Goal: Task Accomplishment & Management: Manage account settings

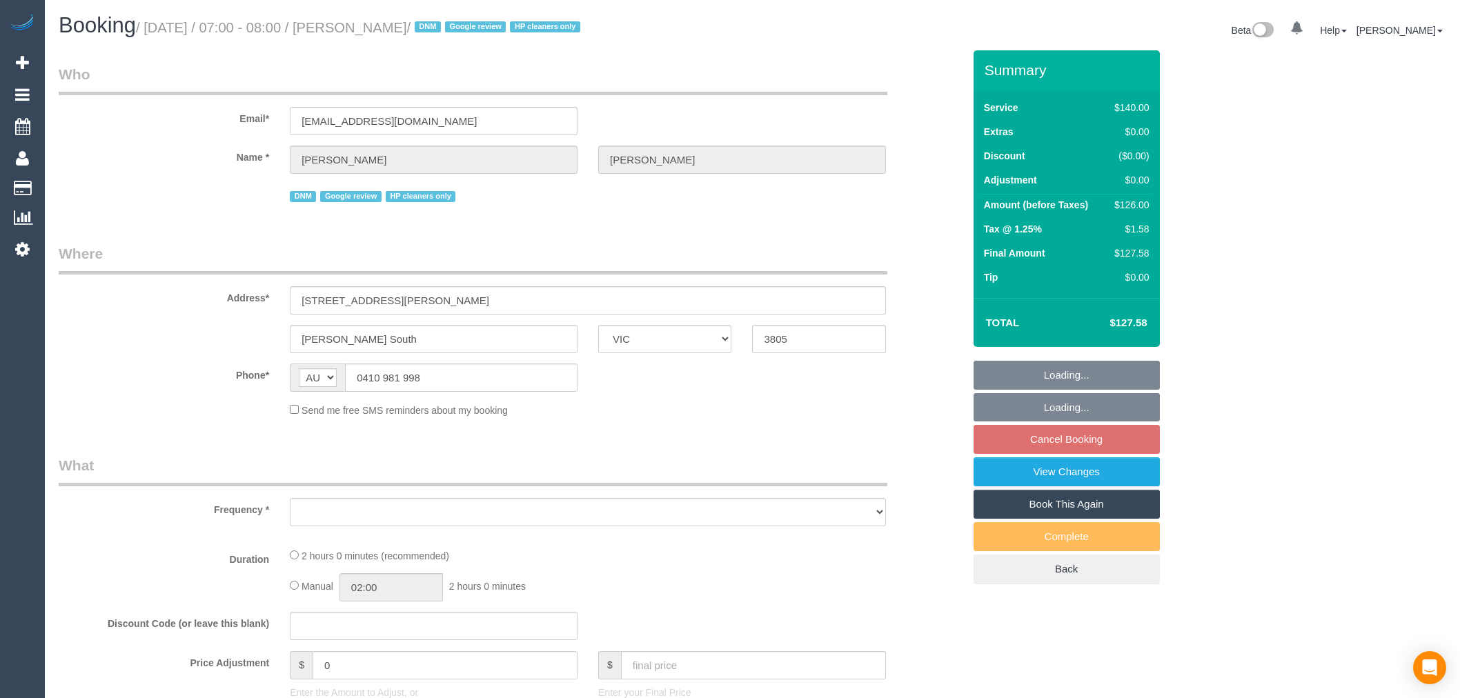
select select "VIC"
select select "object:5195"
select select "string:stripe-pm_1RvAtc2GScqysDRV5Gp1WbMI"
select select "number:27"
select select "number:14"
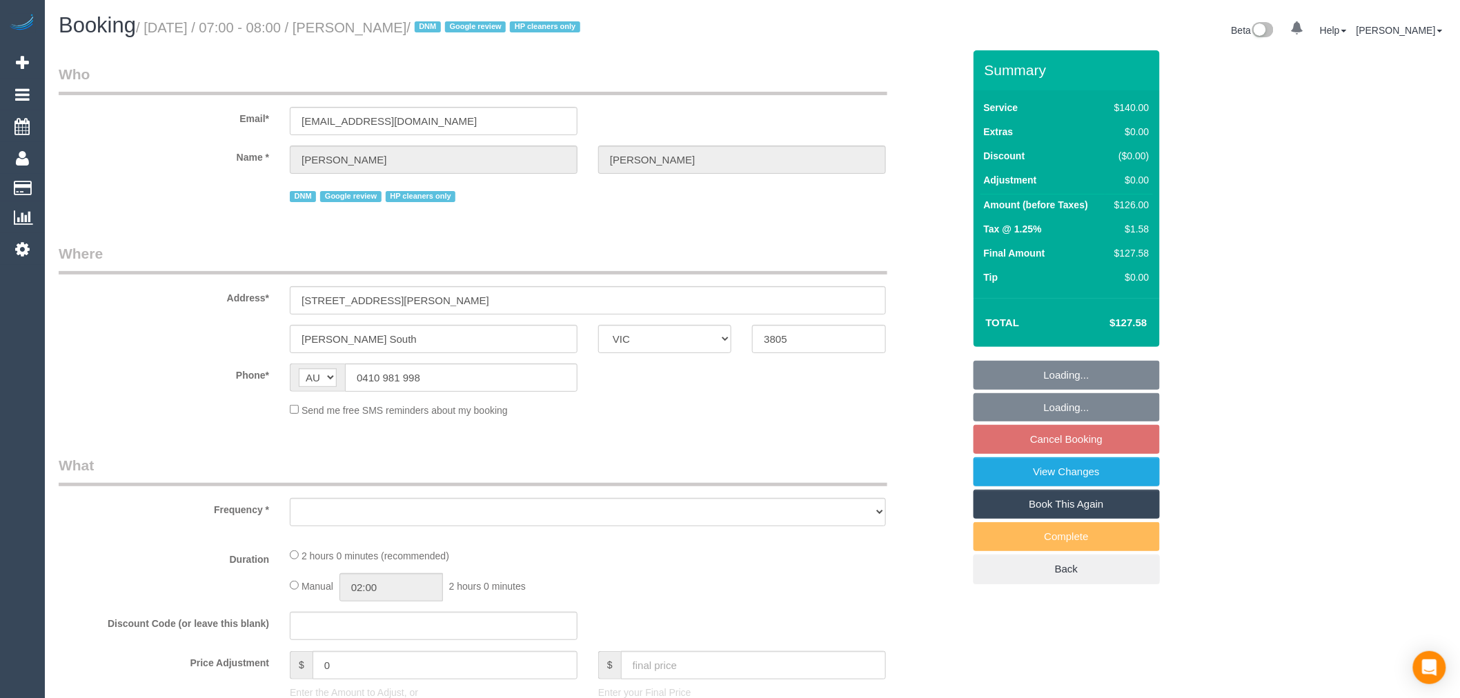
select select "number:19"
select select "number:24"
select select "number:35"
select select "number:12"
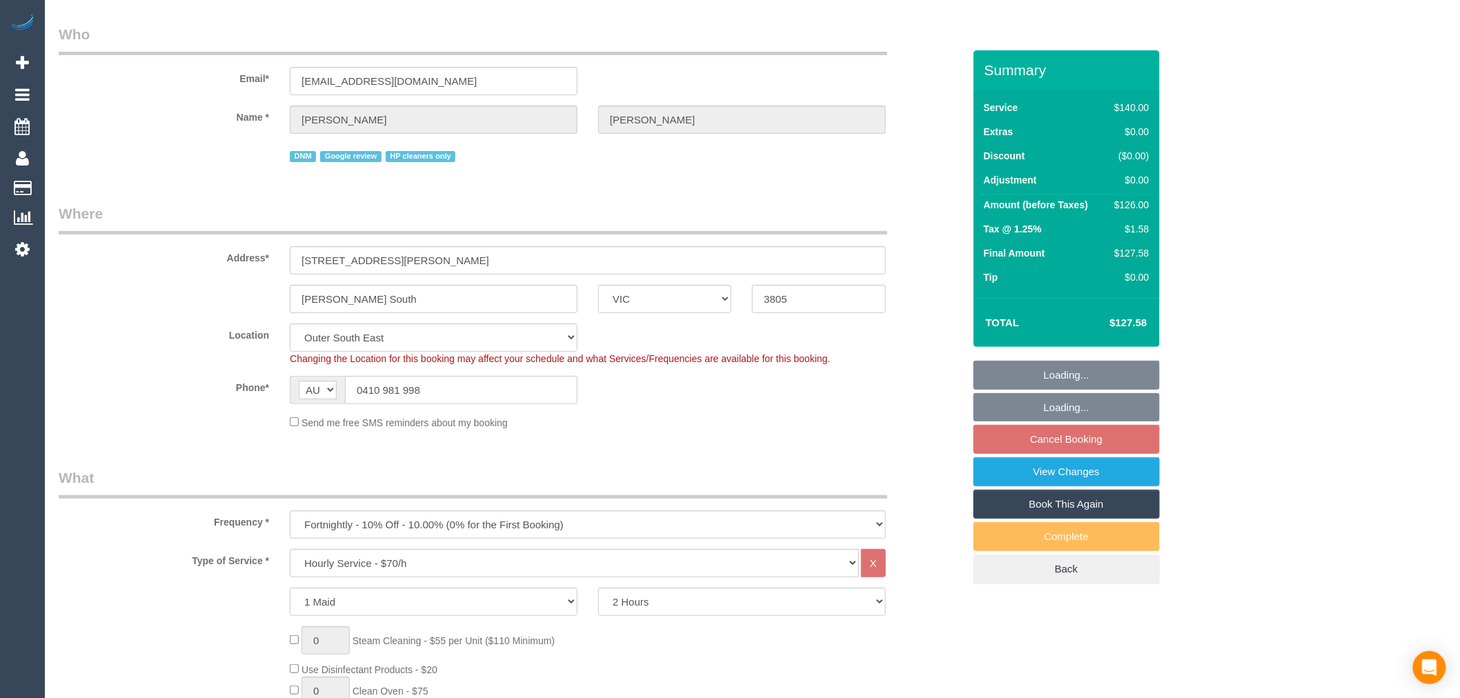
select select "spot1"
select select "object:5503"
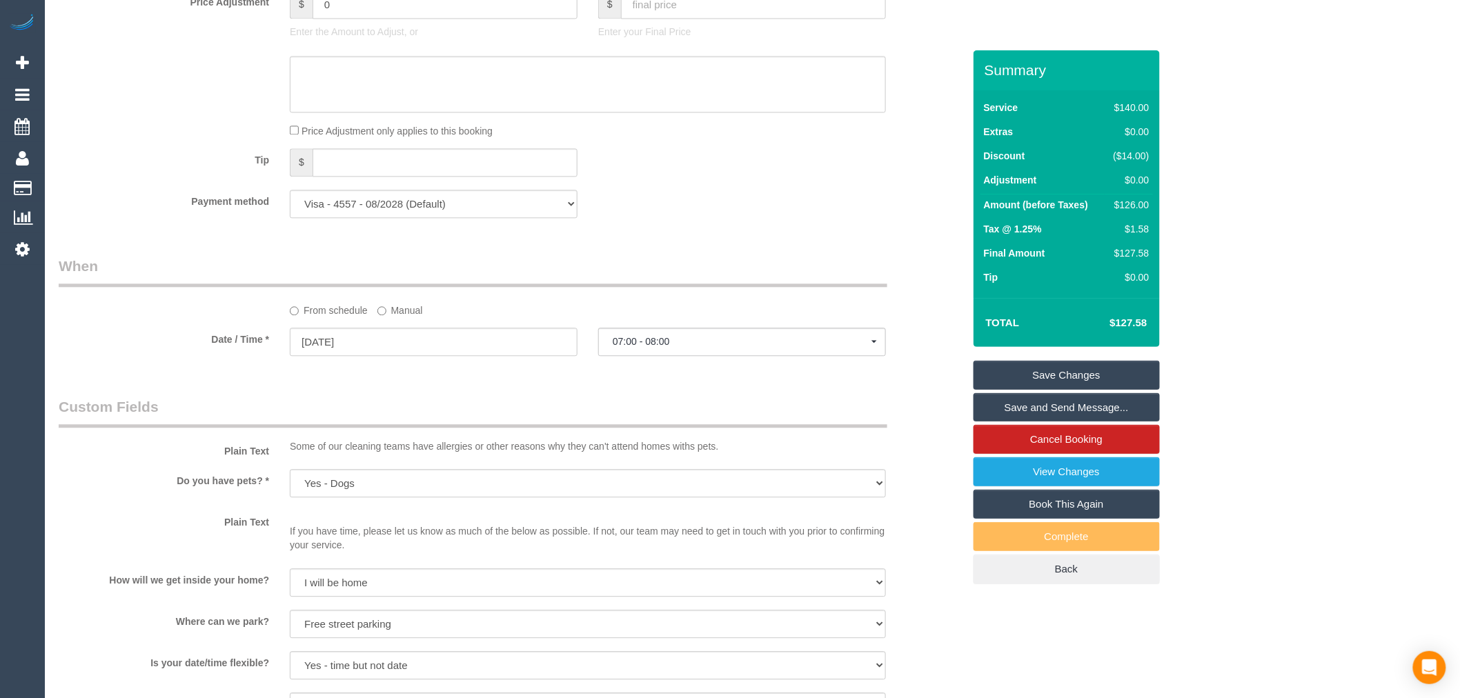
scroll to position [460, 0]
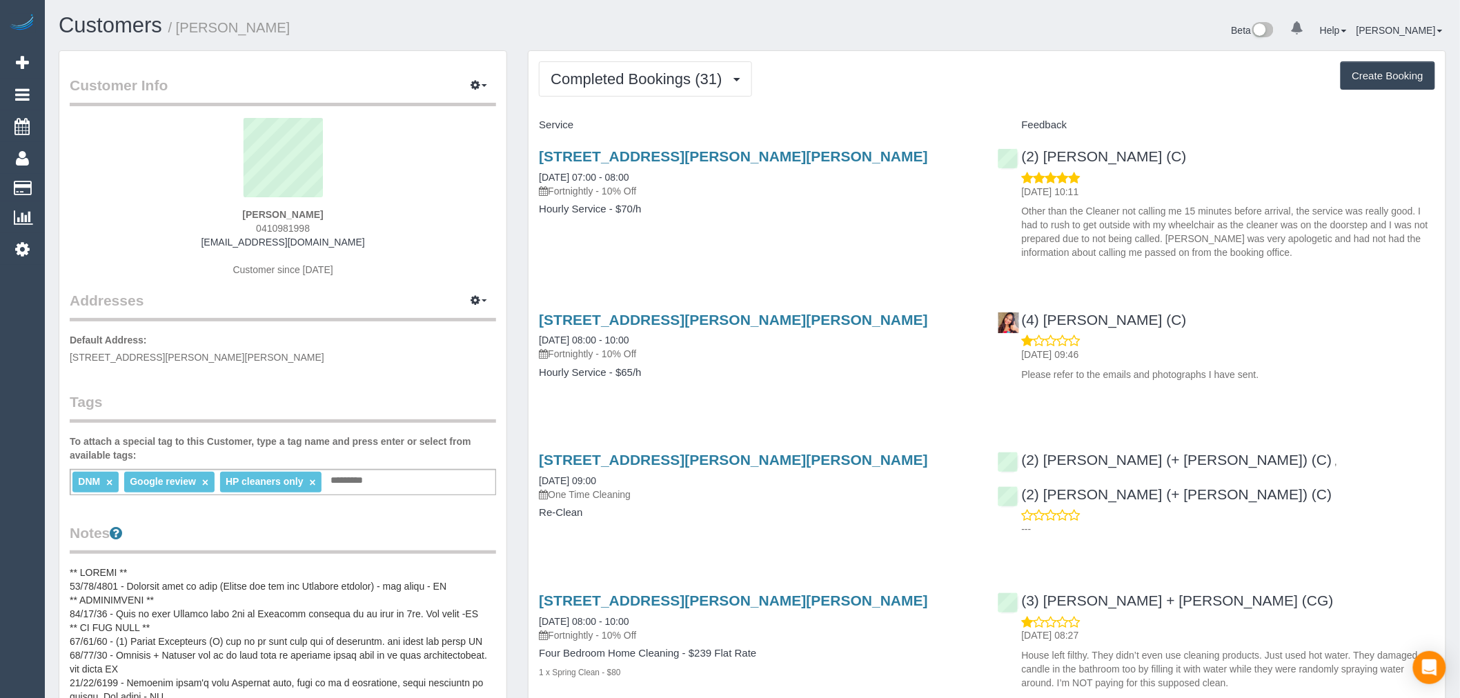
drag, startPoint x: 329, startPoint y: 226, endPoint x: 244, endPoint y: 232, distance: 85.8
click at [244, 232] on div "Claire Phillips 0410981998 claire.phillips71@outlook.com Customer since 2019" at bounding box center [283, 204] width 426 height 173
copy span "0410981998"
click at [1295, 301] on div "(4) Gavini Dhanaratna (C) 20/05/2024 09:46 Please refer to the emails and photo…" at bounding box center [1217, 344] width 458 height 88
click at [749, 81] on button "Completed Bookings (31)" at bounding box center [645, 78] width 213 height 35
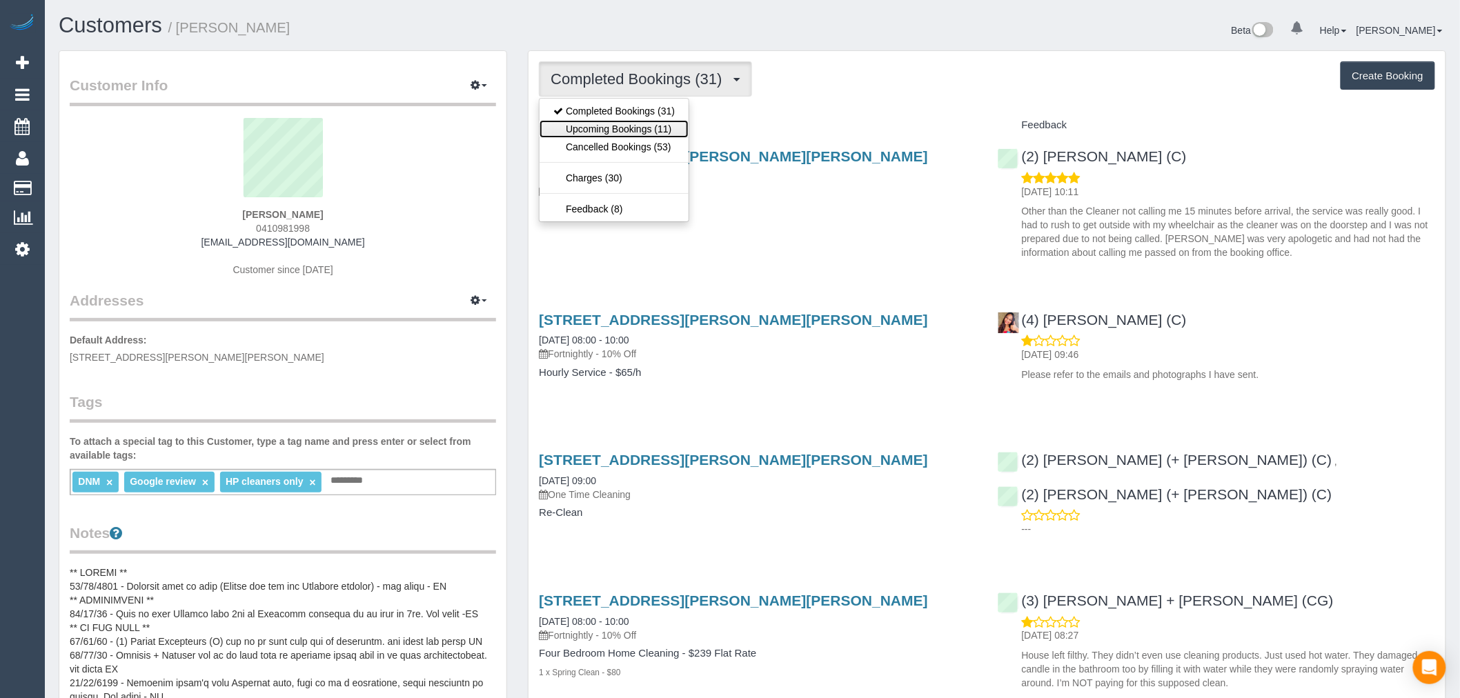
click at [659, 126] on link "Upcoming Bookings (11)" at bounding box center [614, 129] width 149 height 18
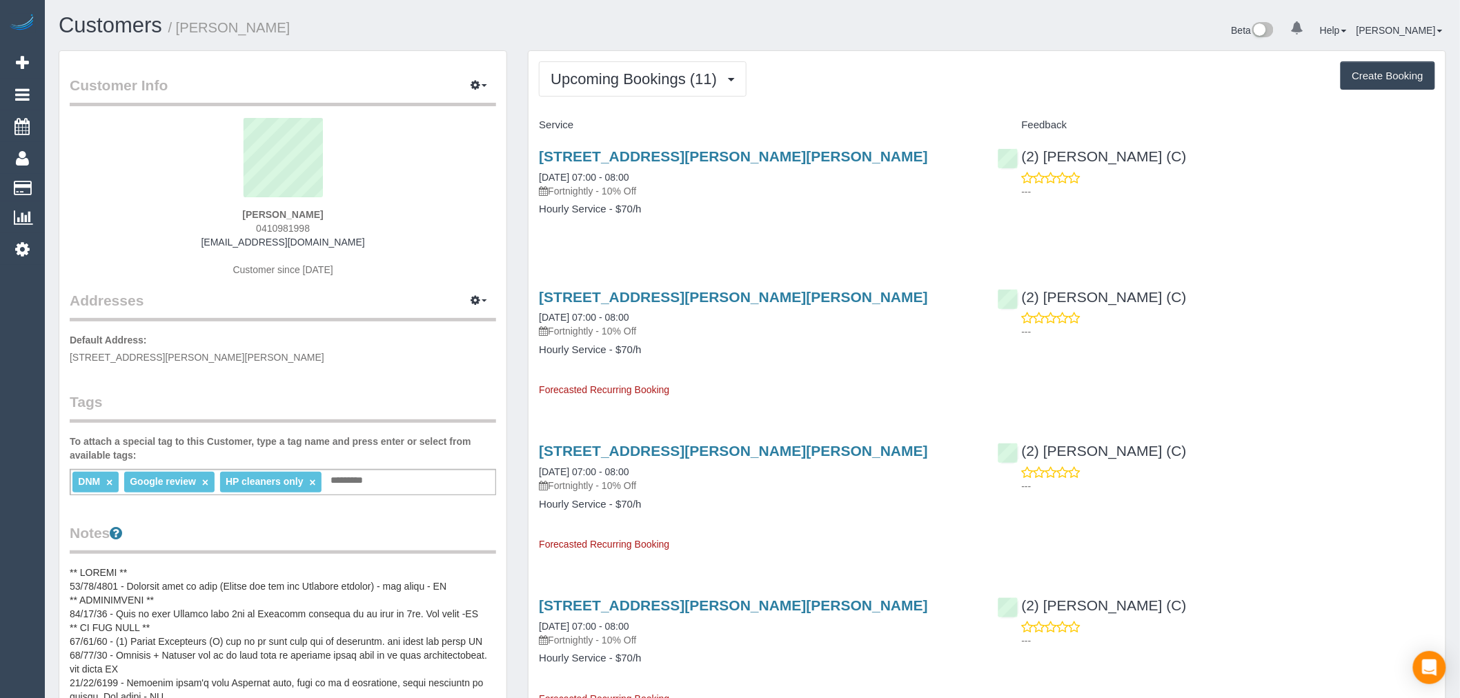
click at [794, 210] on h4 "Hourly Service - $70/h" at bounding box center [758, 210] width 438 height 12
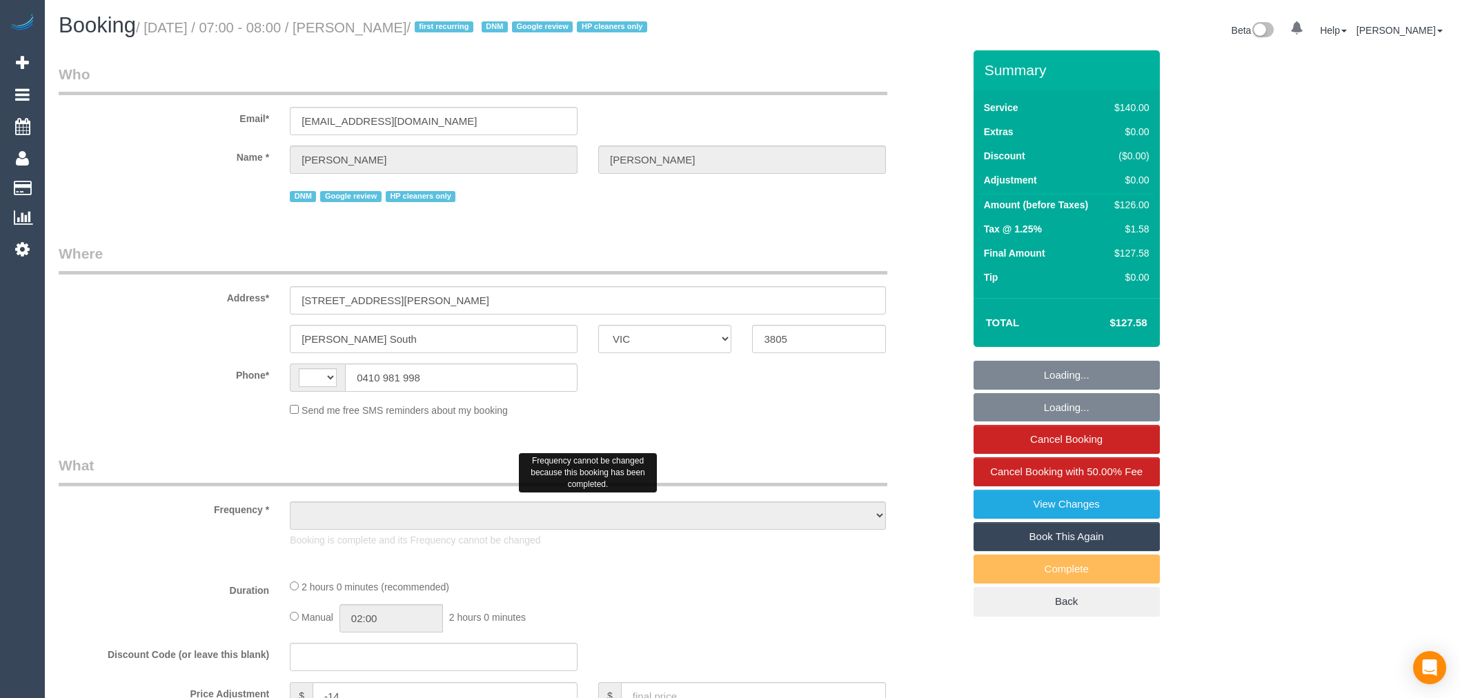
select select "VIC"
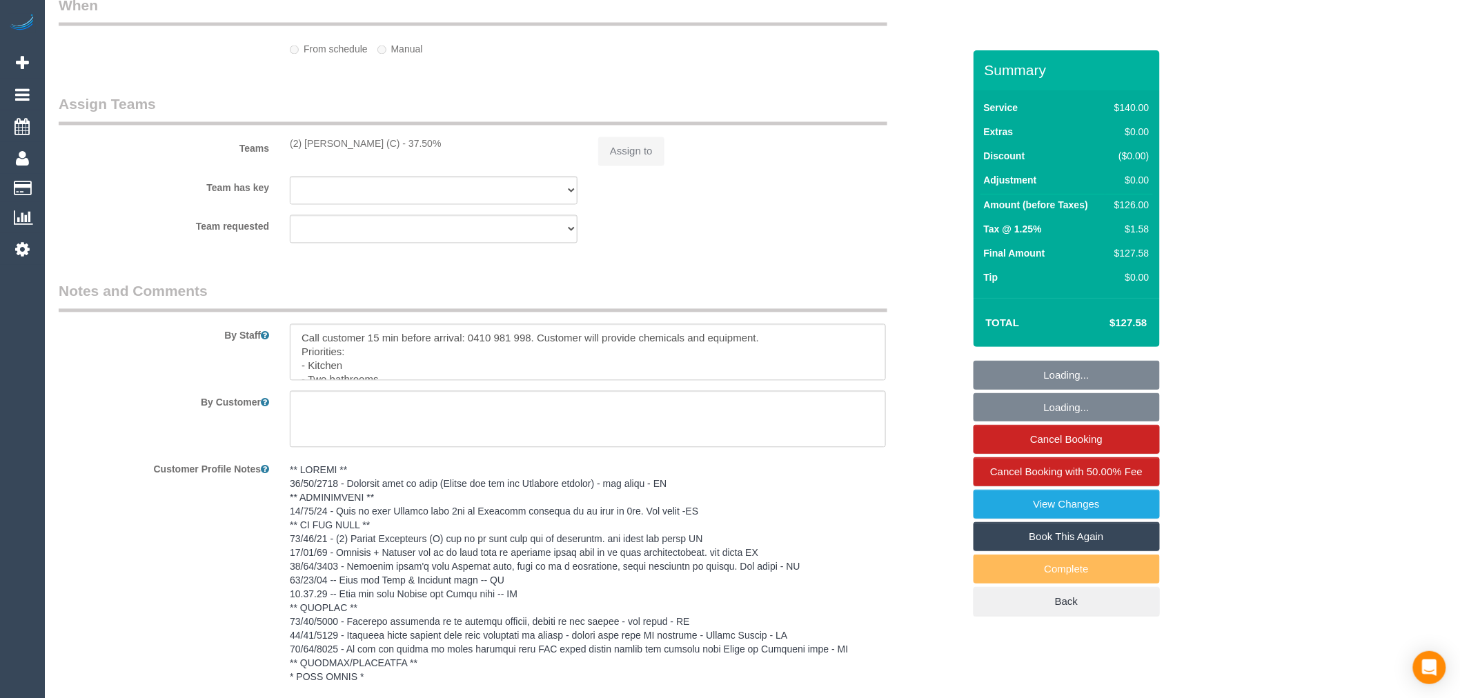
select select "string:stripe-pm_1RvAtc2GScqysDRV5Gp1WbMI"
select select "number:27"
select select "number:14"
select select "number:19"
select select "number:24"
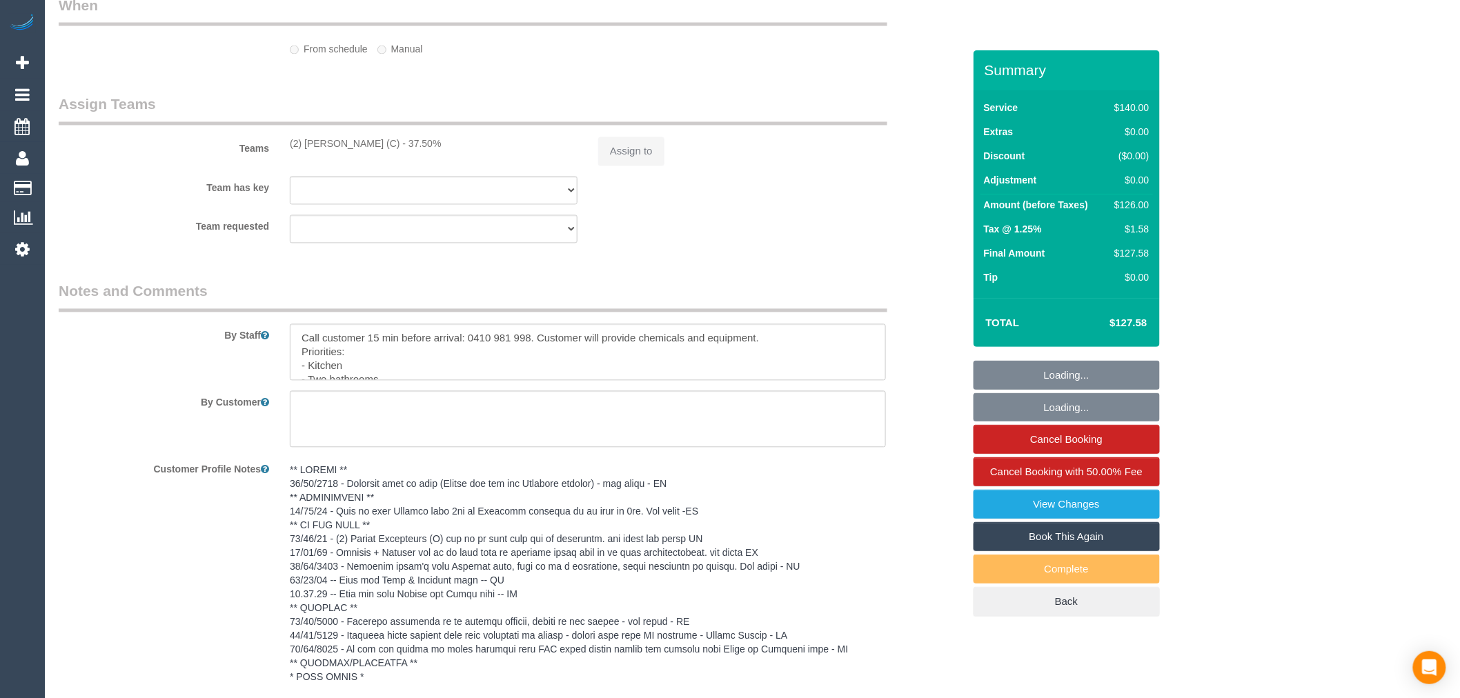
select select "number:35"
select select "number:12"
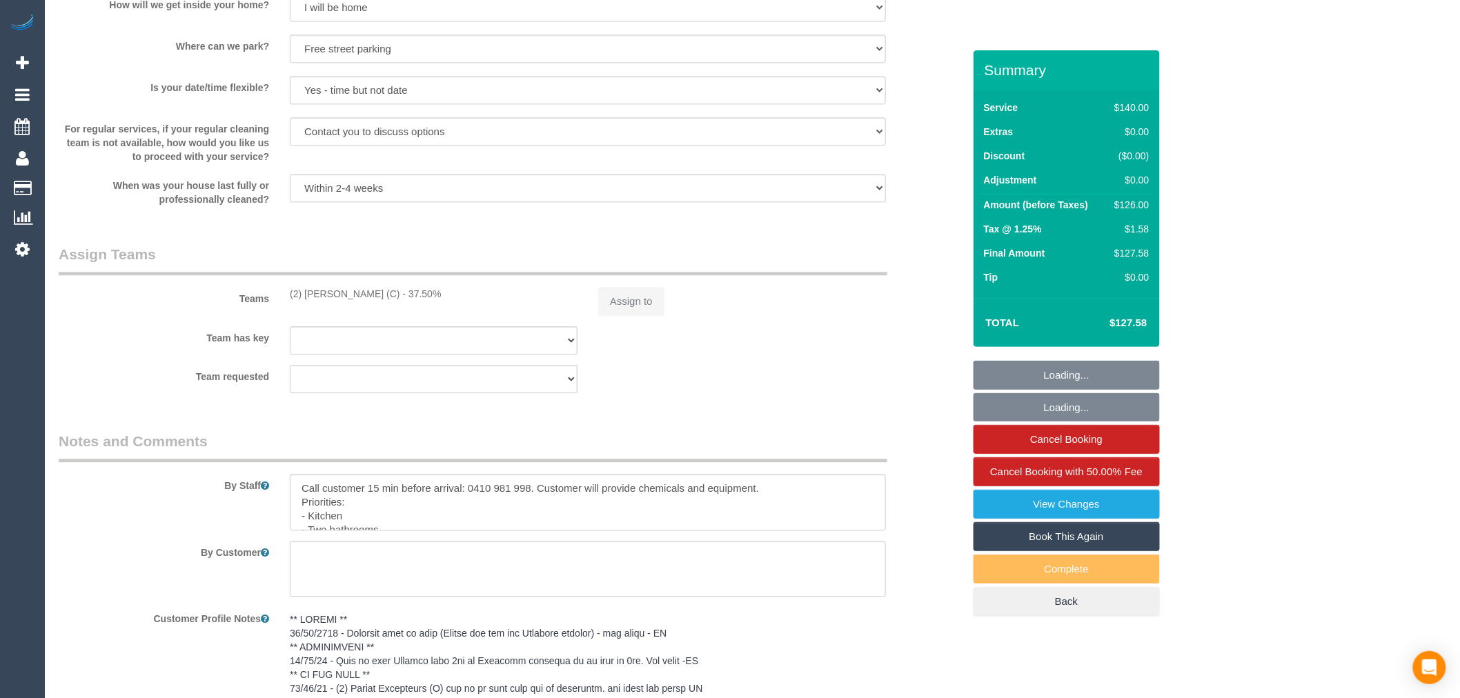
select select "string:AU"
select select "object:1199"
